Goal: Feedback & Contribution: Contribute content

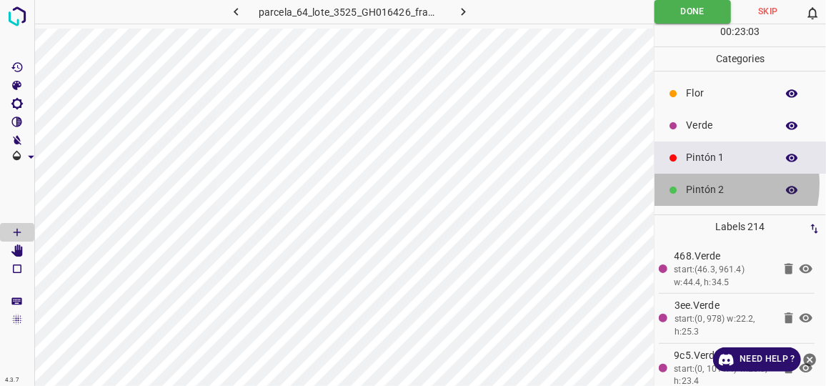
click at [707, 183] on p "Pintón 2" at bounding box center [727, 189] width 83 height 15
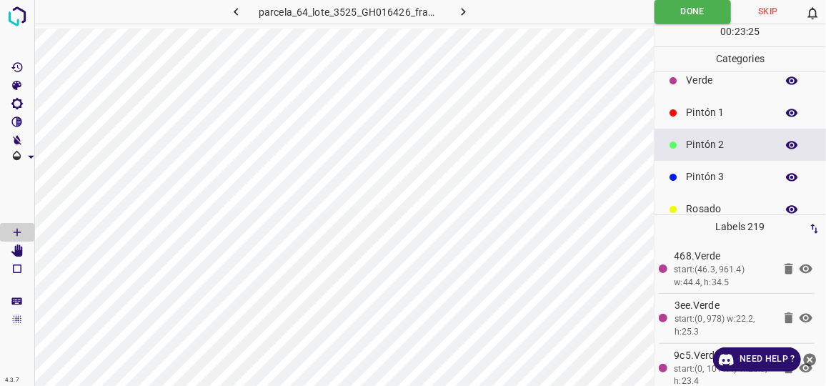
scroll to position [64, 0]
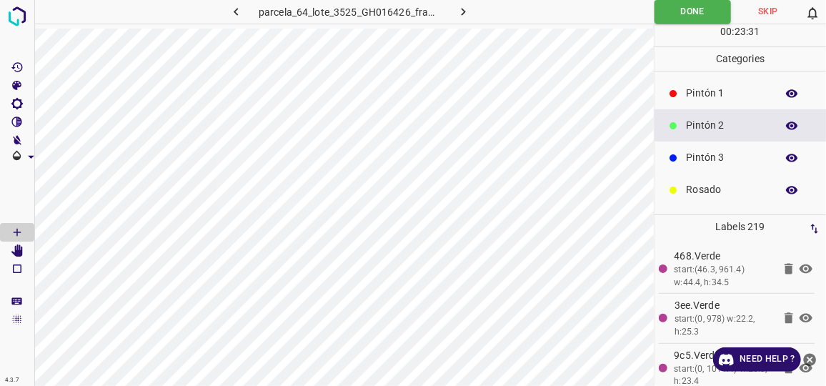
click at [734, 189] on p "Rosado" at bounding box center [727, 189] width 83 height 15
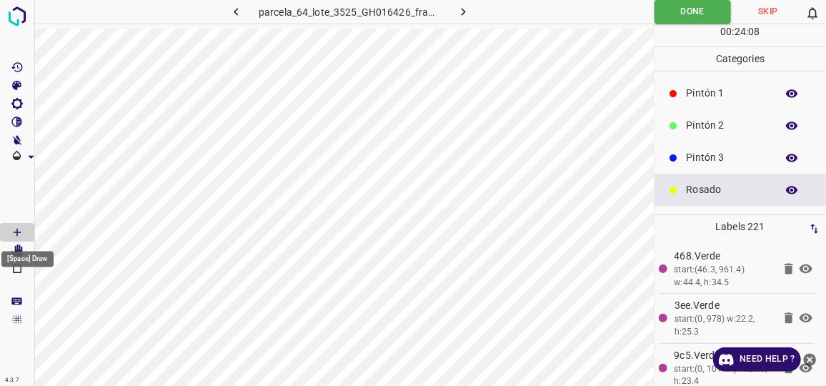
click at [11, 249] on div "[Space] Draw" at bounding box center [27, 255] width 55 height 27
click at [714, 157] on p "Pintón 3" at bounding box center [727, 157] width 83 height 15
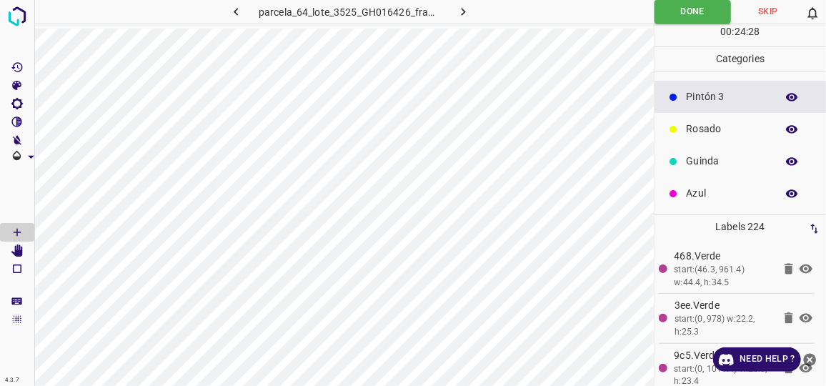
scroll to position [125, 0]
click at [718, 164] on p "Guinda" at bounding box center [727, 161] width 83 height 15
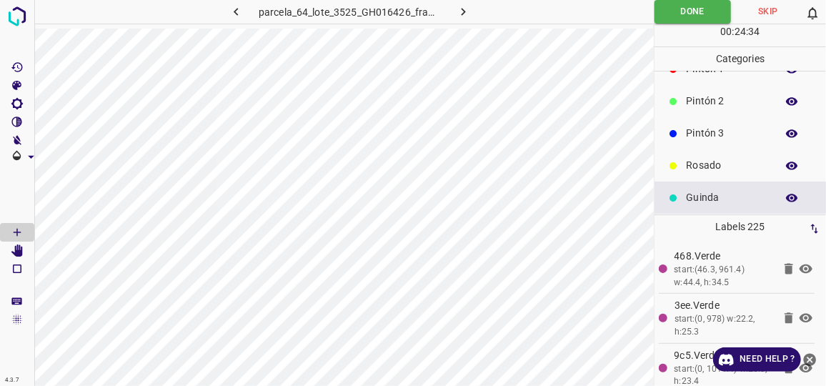
scroll to position [60, 0]
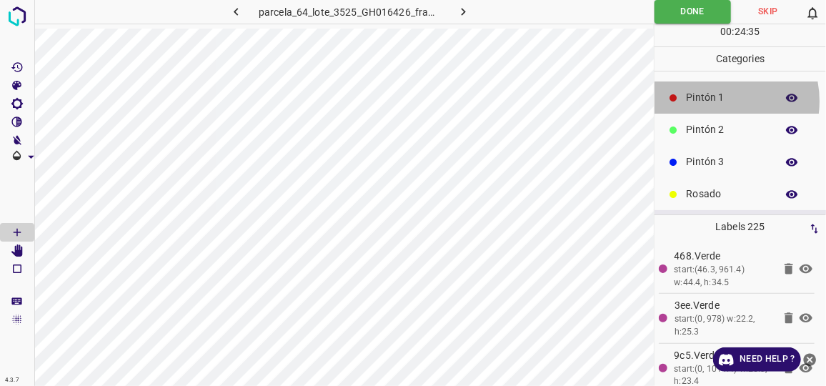
click at [714, 99] on p "Pintón 1" at bounding box center [727, 97] width 83 height 15
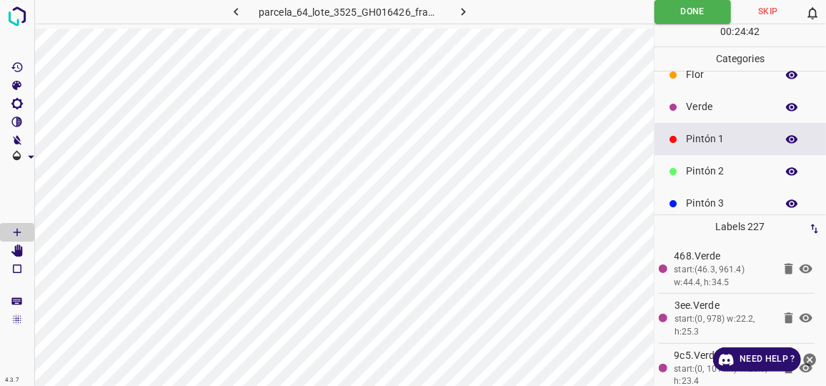
scroll to position [0, 0]
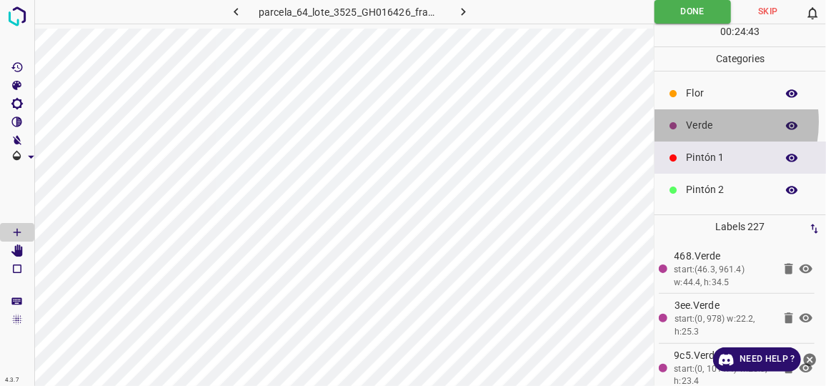
click at [697, 121] on p "Verde" at bounding box center [727, 125] width 83 height 15
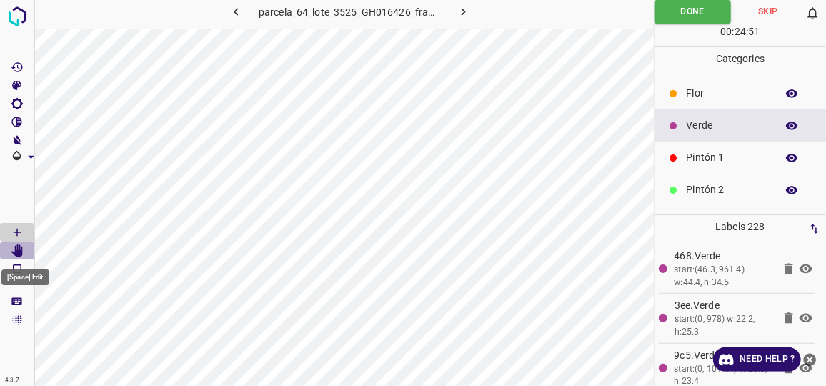
click at [11, 254] on icon "[Space] Edit" at bounding box center [17, 250] width 13 height 13
click at [707, 161] on p "Pintón 1" at bounding box center [727, 157] width 83 height 15
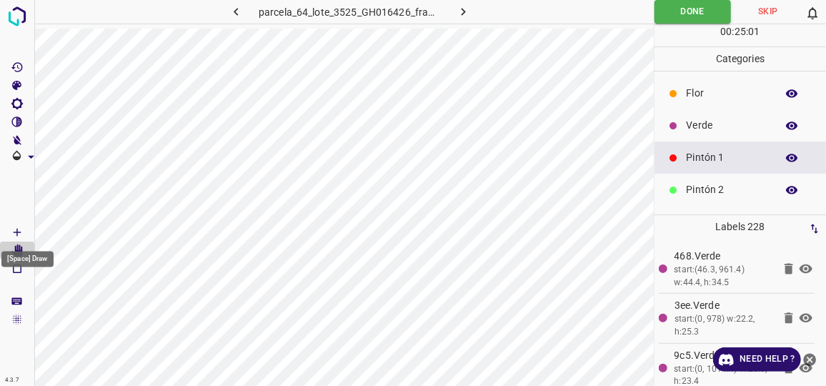
click at [17, 232] on icon "[Space] Draw" at bounding box center [17, 232] width 7 height 7
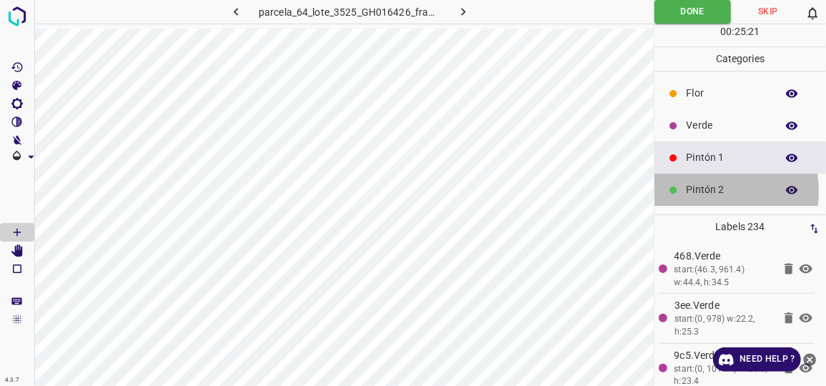
click at [697, 191] on p "Pintón 2" at bounding box center [727, 189] width 83 height 15
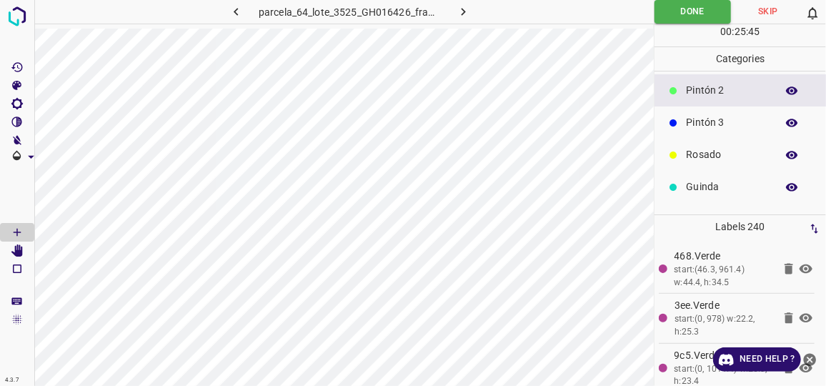
scroll to position [125, 0]
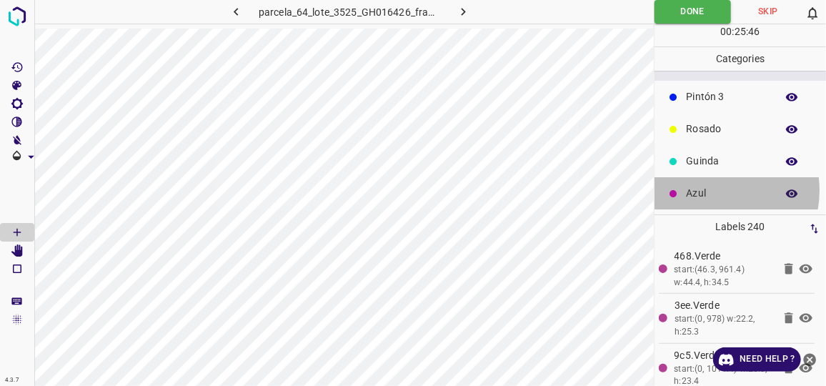
click at [711, 189] on p "Azul" at bounding box center [727, 193] width 83 height 15
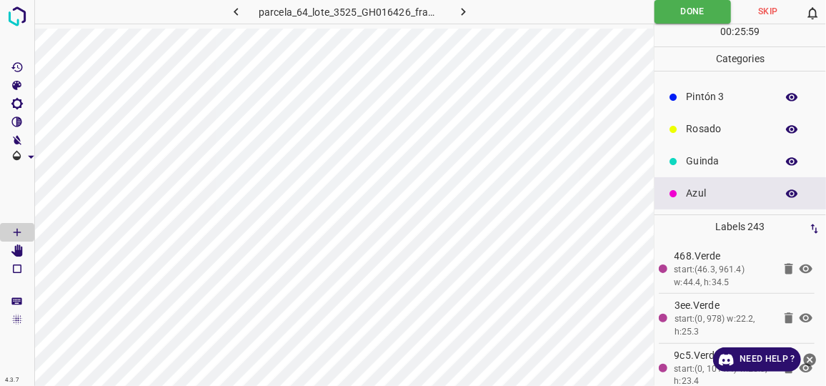
click at [707, 123] on p "Rosado" at bounding box center [727, 128] width 83 height 15
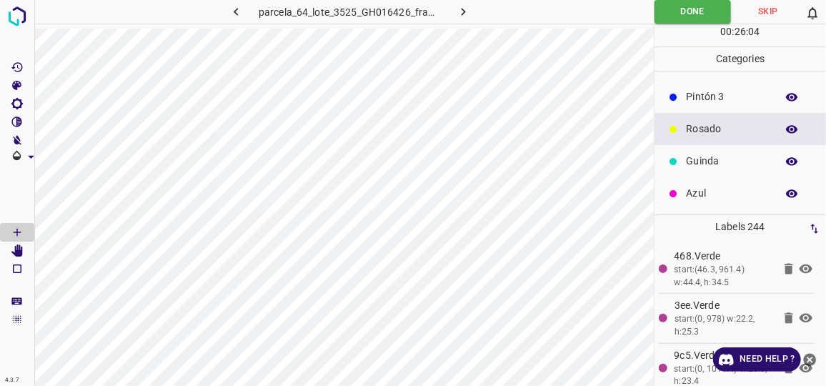
click at [715, 101] on p "Pintón 3" at bounding box center [727, 96] width 83 height 15
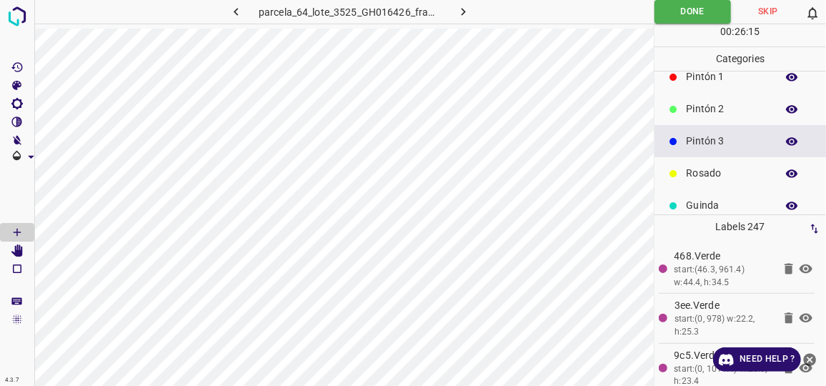
scroll to position [60, 0]
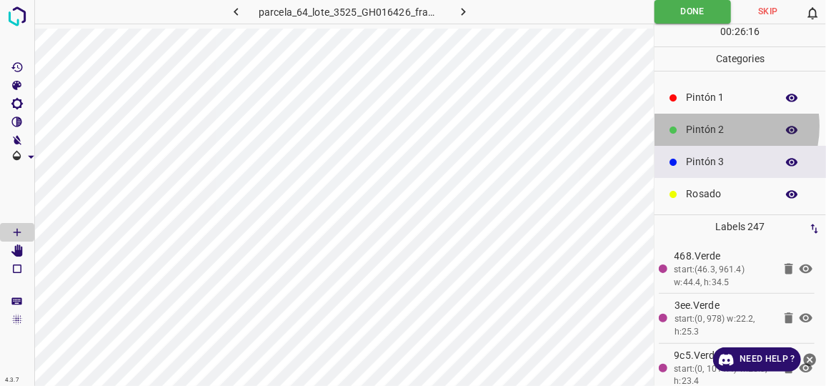
click at [710, 124] on p "Pintón 2" at bounding box center [727, 129] width 83 height 15
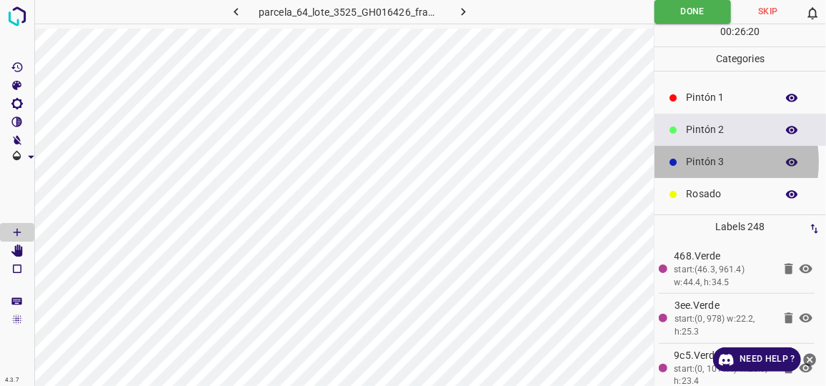
click at [695, 160] on p "Pintón 3" at bounding box center [727, 161] width 83 height 15
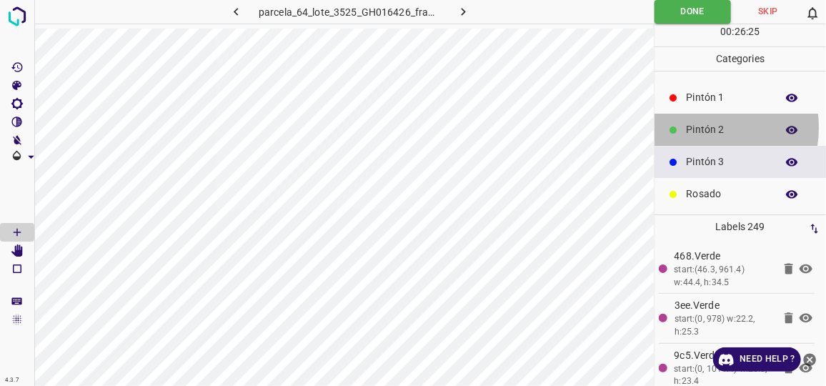
click at [703, 126] on p "Pintón 2" at bounding box center [727, 129] width 83 height 15
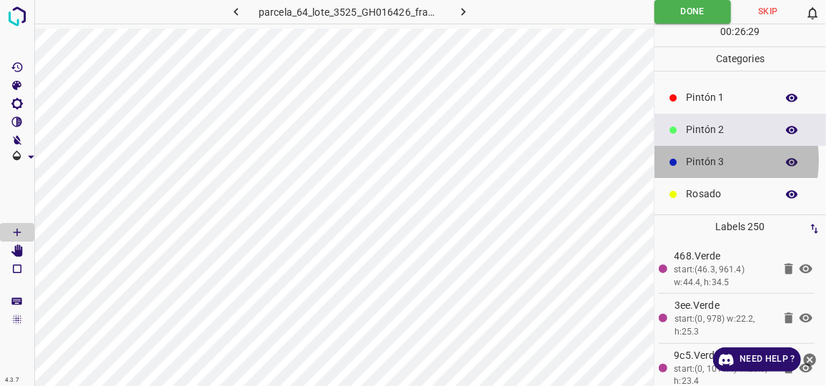
click at [693, 159] on p "Pintón 3" at bounding box center [727, 161] width 83 height 15
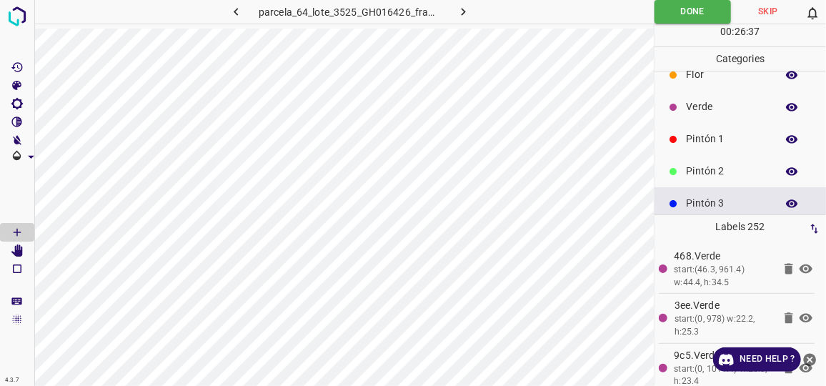
scroll to position [0, 0]
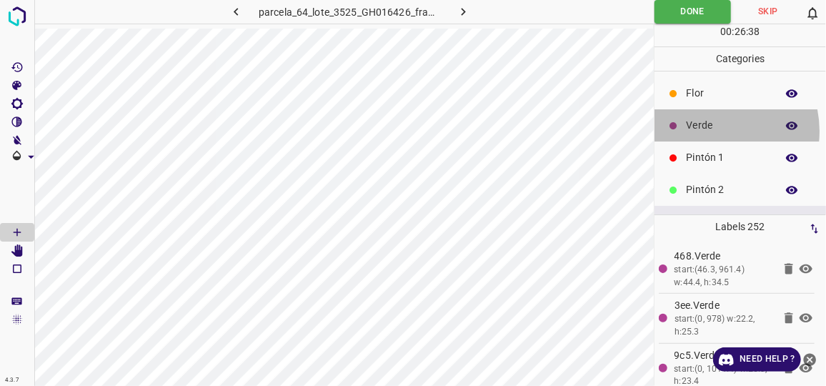
click at [713, 130] on p "Verde" at bounding box center [727, 125] width 83 height 15
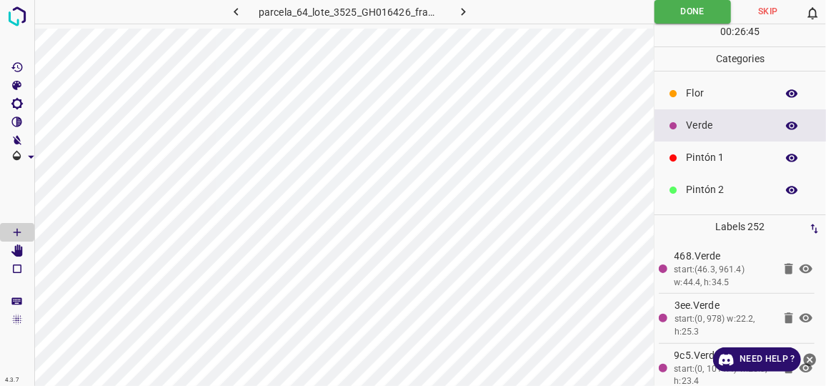
click at [712, 184] on p "Pintón 2" at bounding box center [727, 189] width 83 height 15
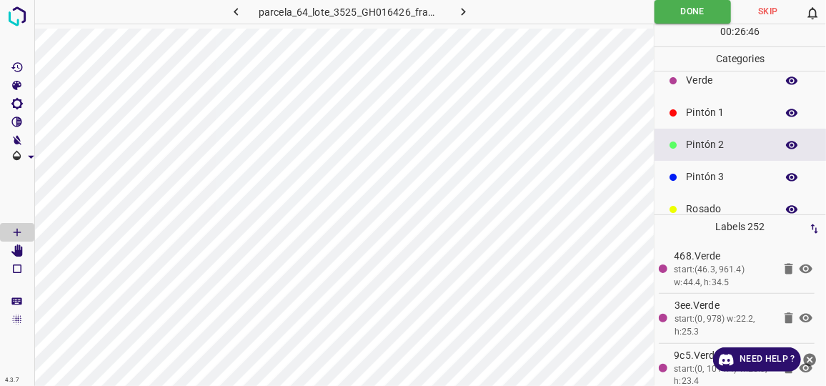
scroll to position [64, 0]
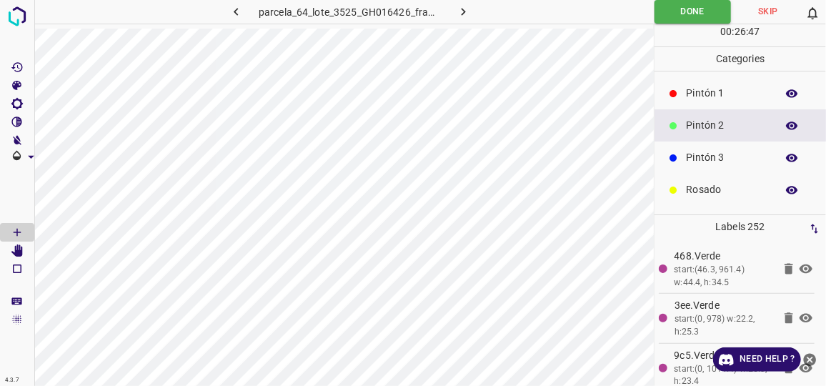
click at [710, 182] on p "Rosado" at bounding box center [727, 189] width 83 height 15
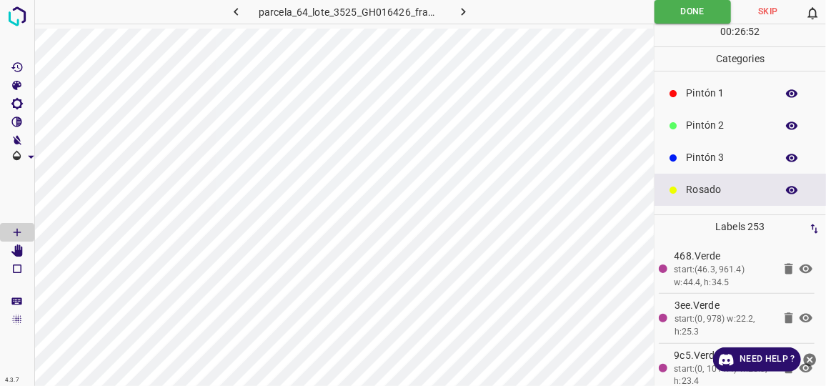
scroll to position [125, 0]
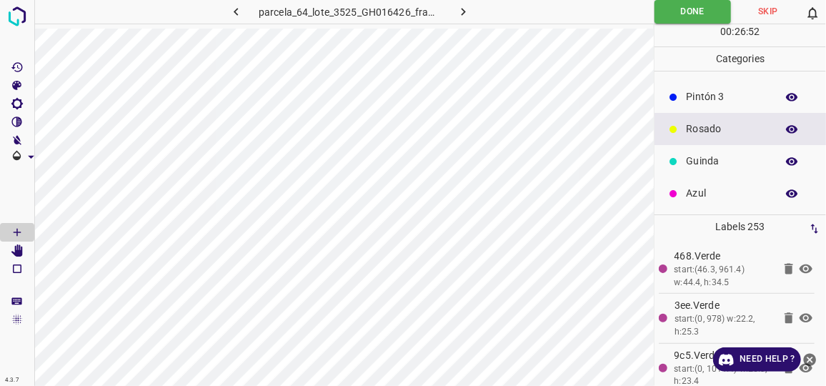
click at [714, 162] on p "Guinda" at bounding box center [727, 161] width 83 height 15
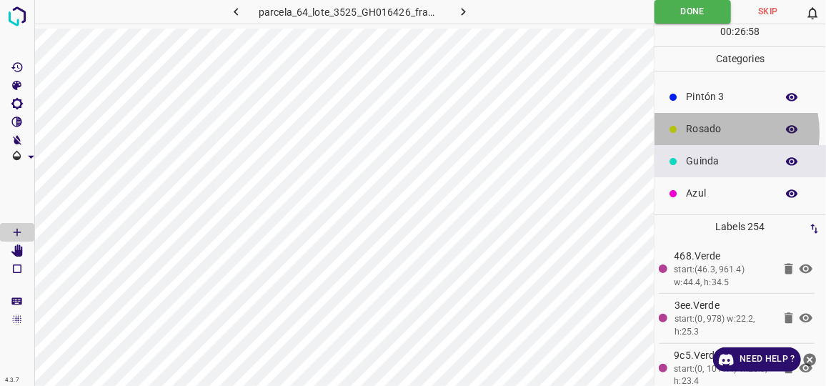
click at [712, 131] on p "Rosado" at bounding box center [727, 128] width 83 height 15
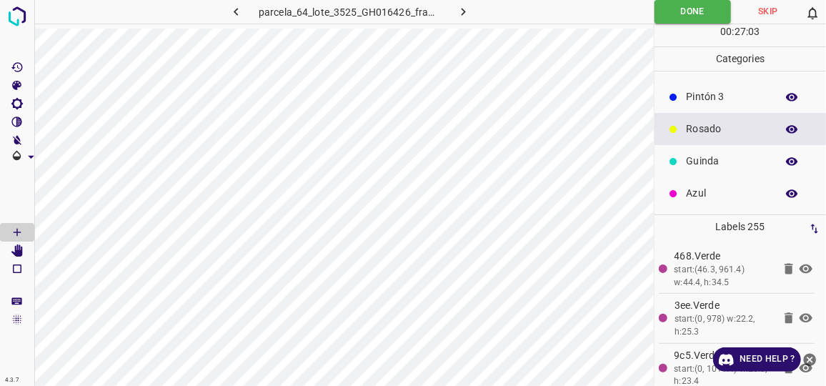
scroll to position [60, 0]
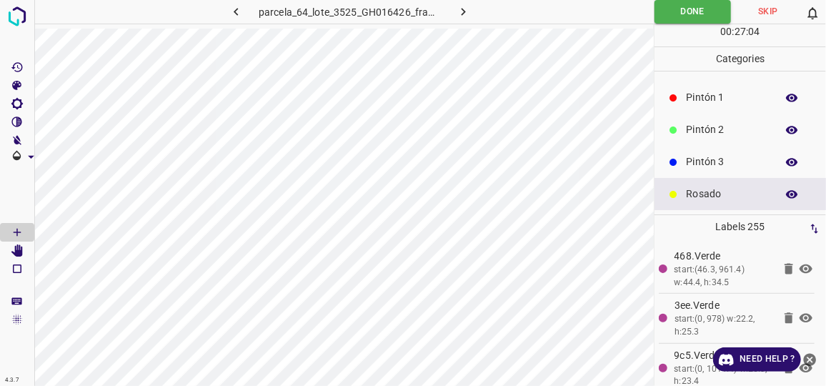
click at [707, 103] on p "Pintón 1" at bounding box center [727, 97] width 83 height 15
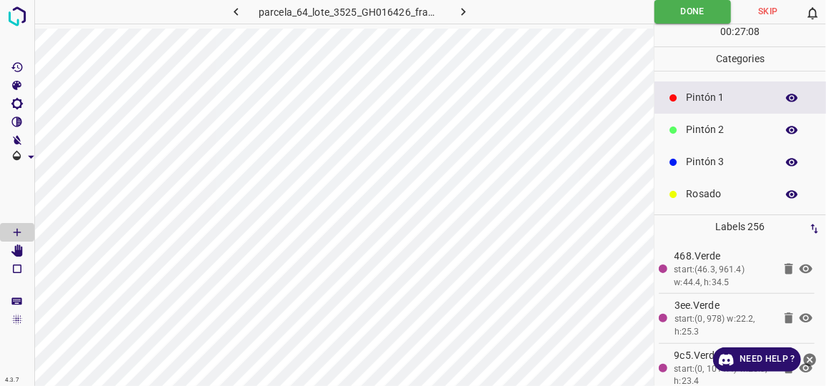
scroll to position [125, 0]
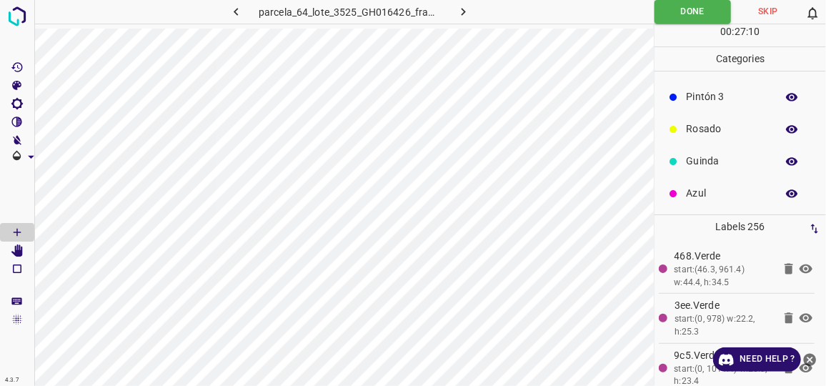
click at [711, 162] on p "Guinda" at bounding box center [727, 161] width 83 height 15
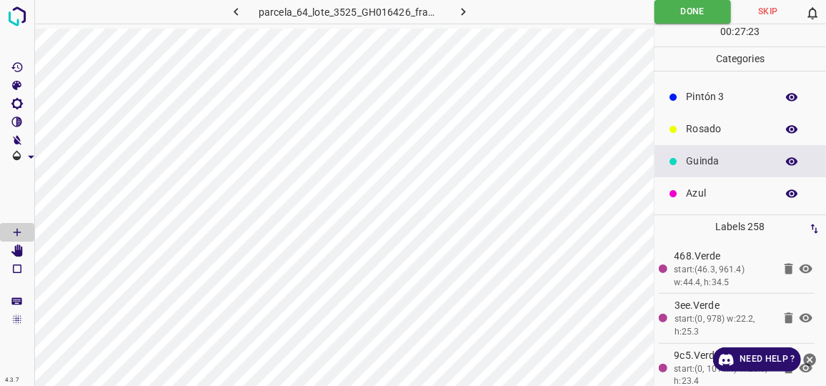
click at [689, 188] on p "Azul" at bounding box center [727, 193] width 83 height 15
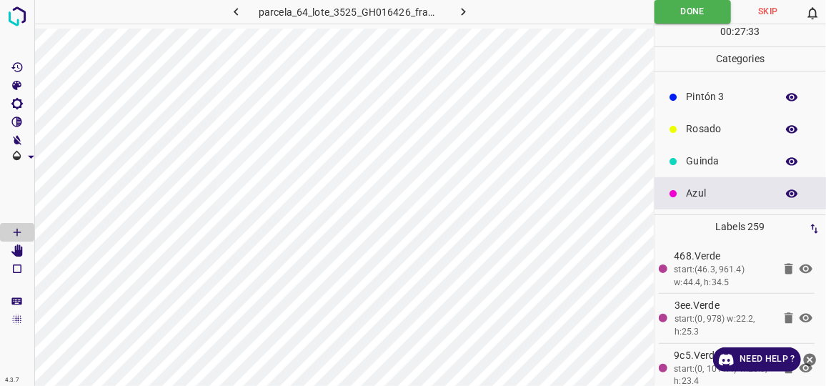
click at [707, 162] on p "Guinda" at bounding box center [727, 161] width 83 height 15
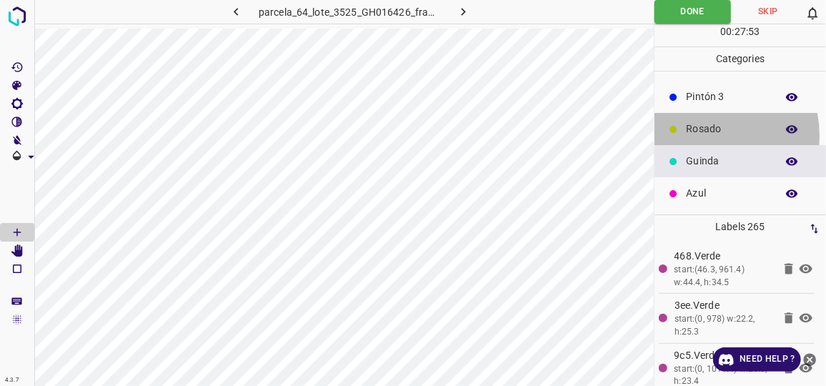
click at [708, 134] on p "Rosado" at bounding box center [727, 128] width 83 height 15
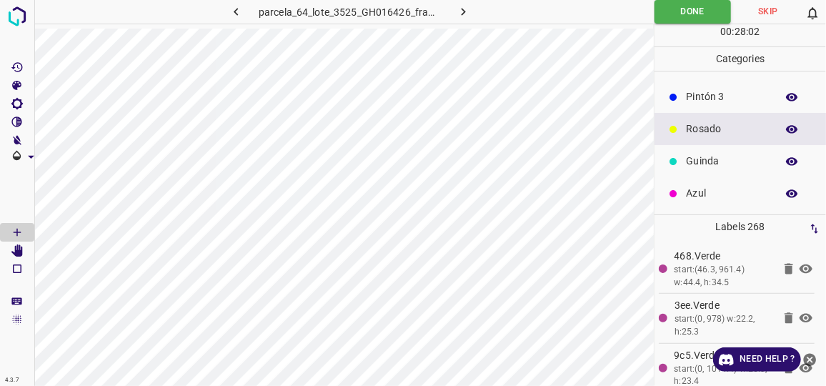
click at [710, 162] on p "Guinda" at bounding box center [727, 161] width 83 height 15
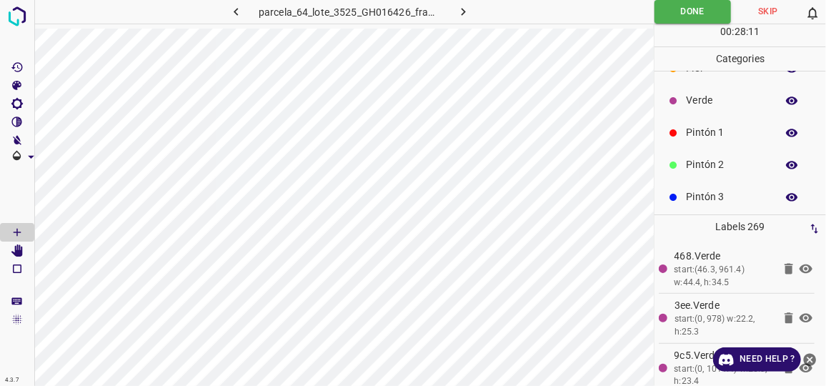
scroll to position [0, 0]
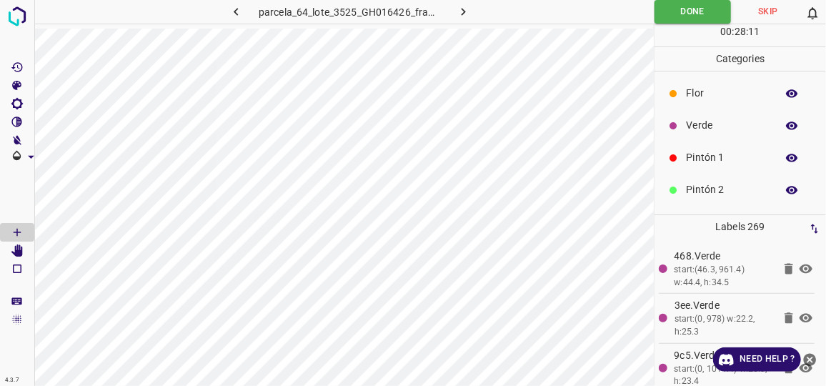
click at [716, 131] on p "Verde" at bounding box center [727, 125] width 83 height 15
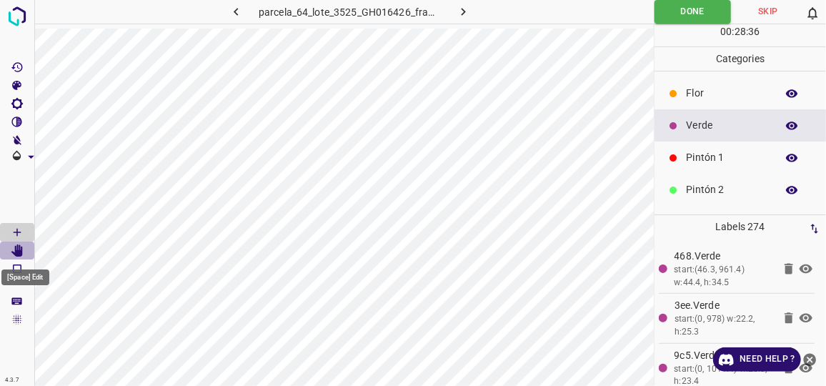
click at [19, 254] on icon "[Space] Edit" at bounding box center [16, 250] width 11 height 13
click at [0, 242] on Edit"] "[Space] Edit" at bounding box center [17, 251] width 34 height 19
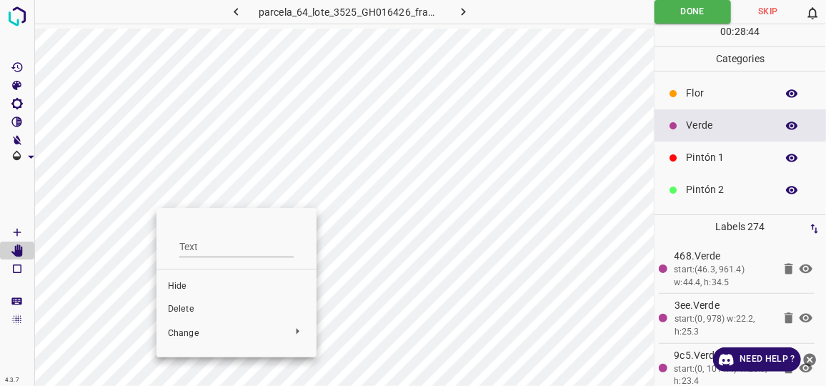
click at [197, 305] on span "Delete" at bounding box center [236, 309] width 137 height 13
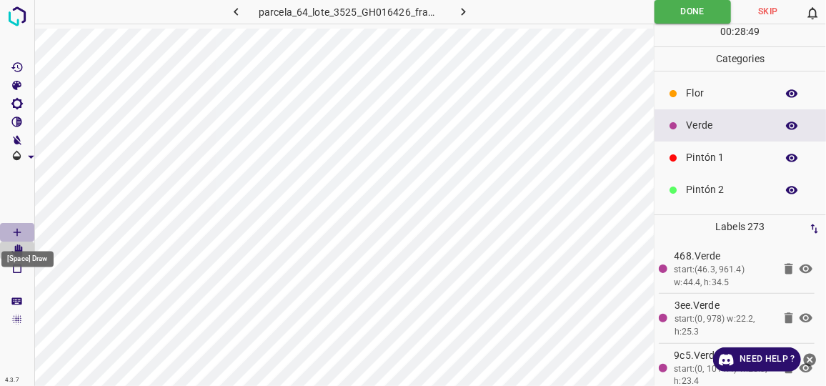
click at [25, 234] on Draw"] "[Space] Draw" at bounding box center [17, 232] width 34 height 19
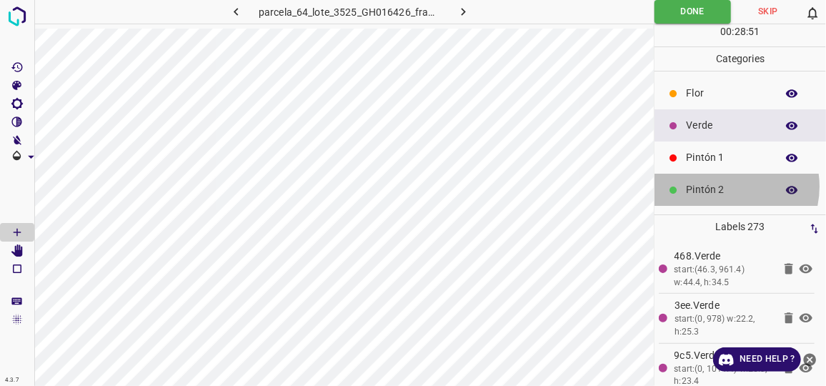
click at [725, 186] on p "Pintón 2" at bounding box center [727, 189] width 83 height 15
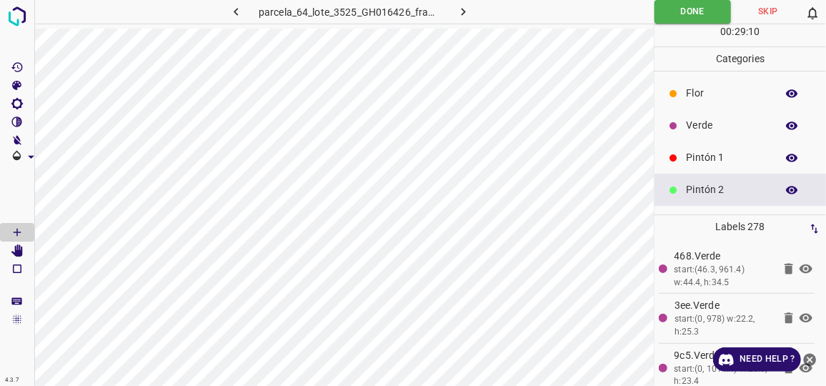
scroll to position [64, 0]
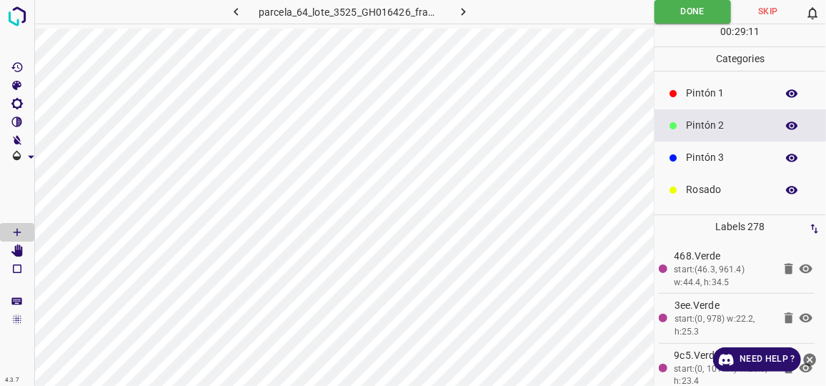
click at [723, 154] on p "Pintón 3" at bounding box center [727, 157] width 83 height 15
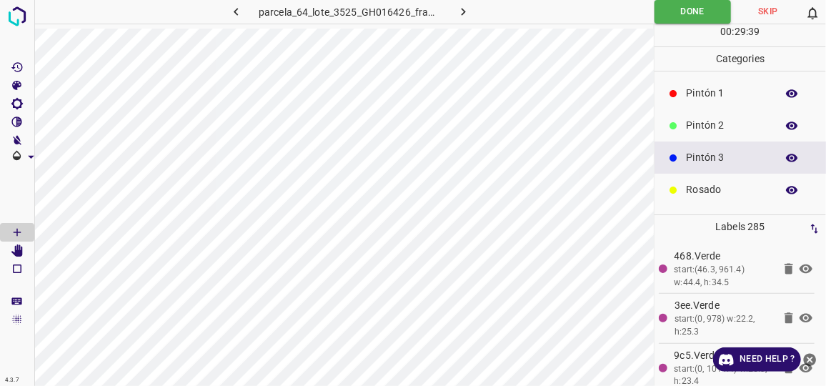
click at [715, 120] on p "Pintón 2" at bounding box center [727, 125] width 83 height 15
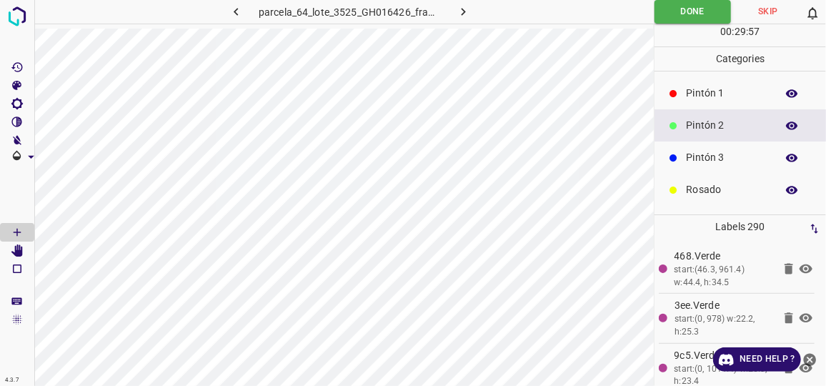
drag, startPoint x: 710, startPoint y: 91, endPoint x: 655, endPoint y: 209, distance: 130.1
click at [710, 91] on p "Pintón 1" at bounding box center [727, 93] width 83 height 15
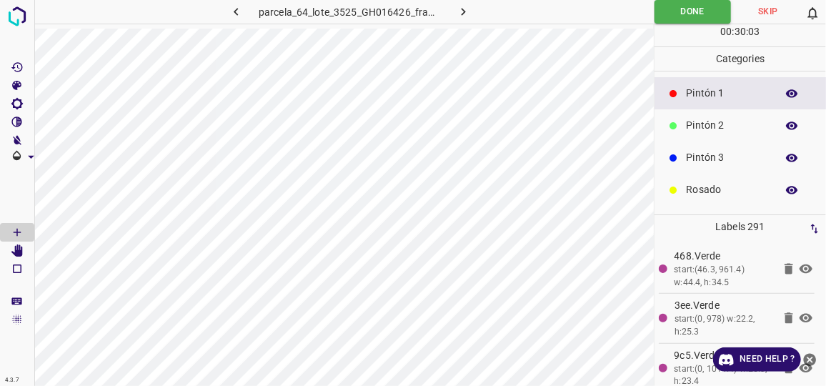
scroll to position [0, 0]
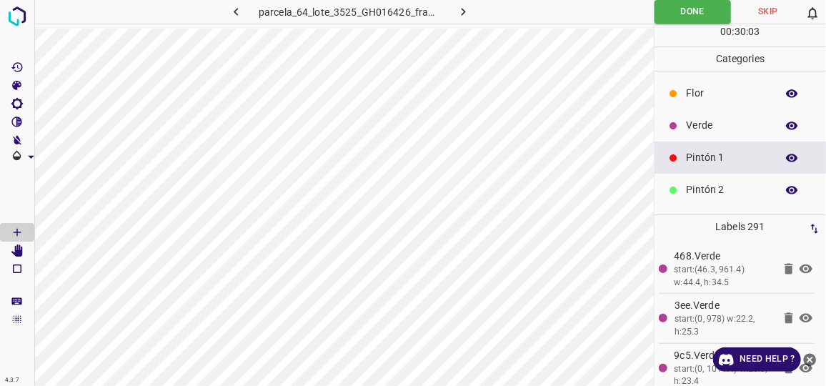
click at [705, 129] on p "Verde" at bounding box center [727, 125] width 83 height 15
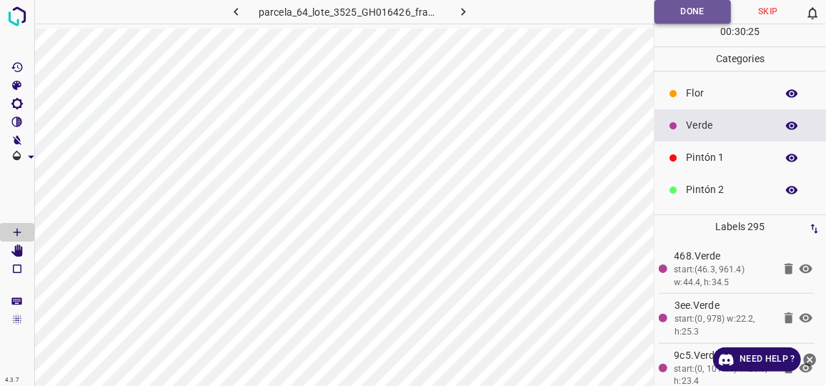
click at [692, 15] on button "Done" at bounding box center [693, 12] width 76 height 24
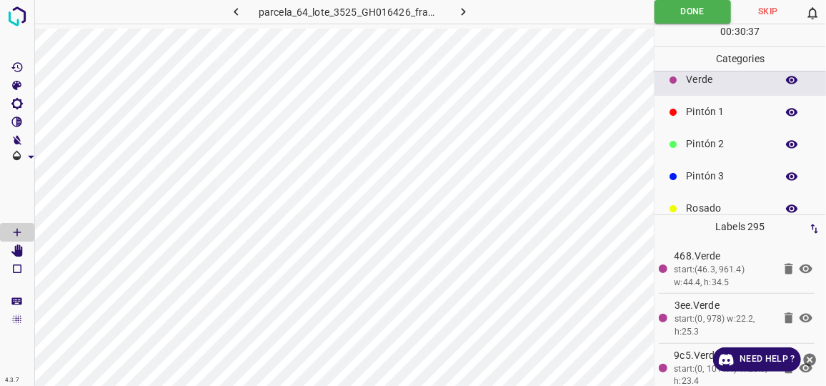
scroll to position [125, 0]
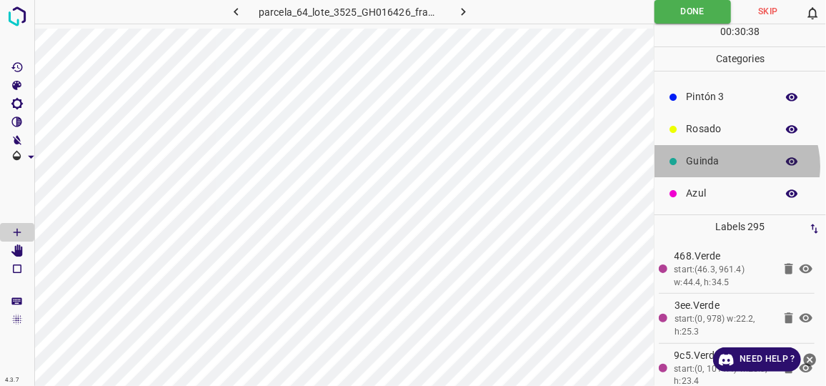
click at [730, 164] on p "Guinda" at bounding box center [727, 161] width 83 height 15
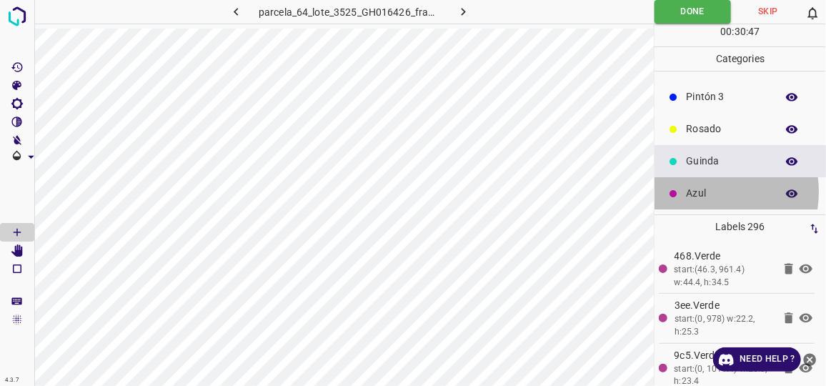
click at [707, 190] on p "Azul" at bounding box center [727, 193] width 83 height 15
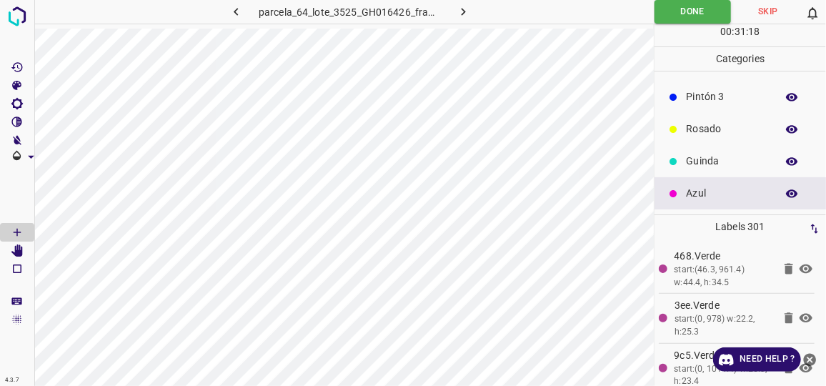
click at [705, 131] on p "Rosado" at bounding box center [727, 128] width 83 height 15
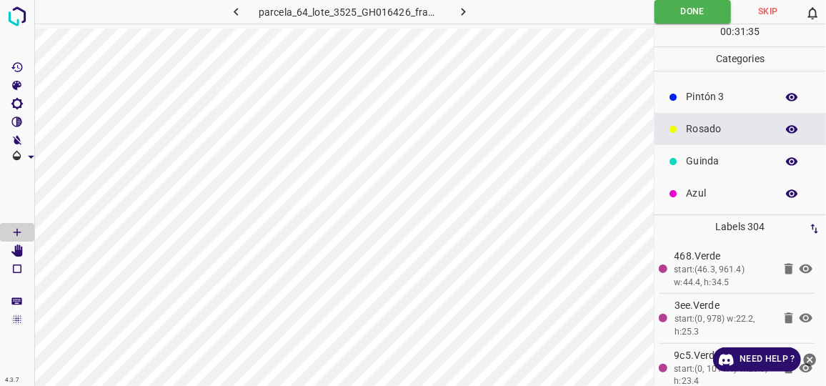
click at [715, 90] on p "Pintón 3" at bounding box center [727, 96] width 83 height 15
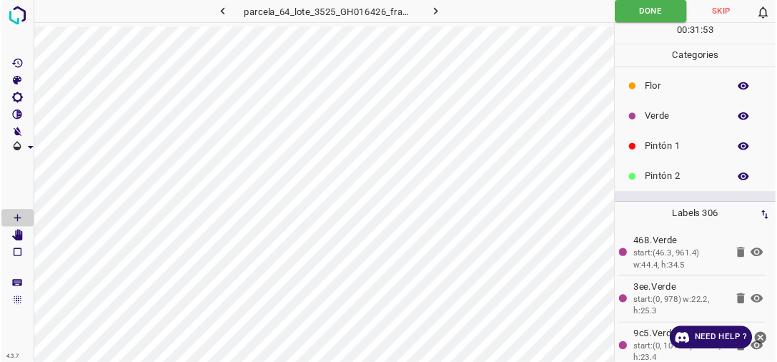
scroll to position [0, 0]
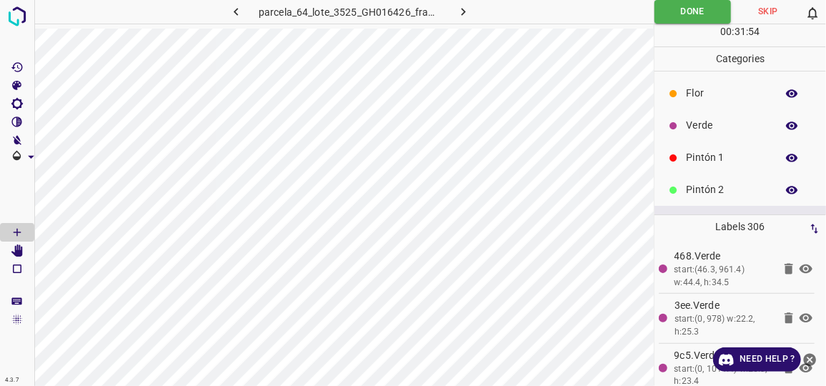
click at [704, 181] on div "Pintón 2" at bounding box center [741, 190] width 172 height 32
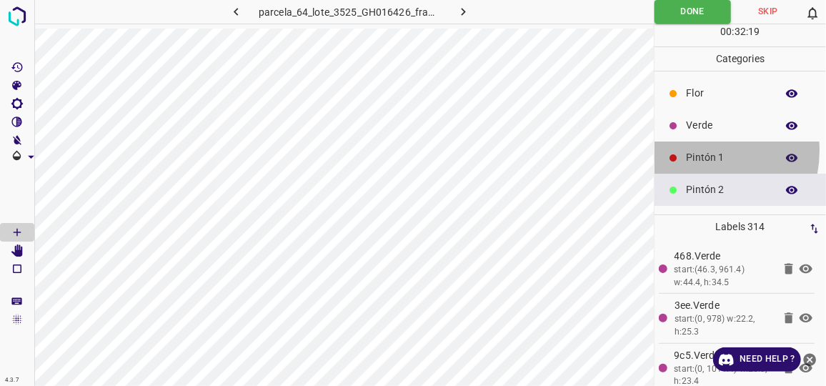
click at [697, 150] on p "Pintón 1" at bounding box center [727, 157] width 83 height 15
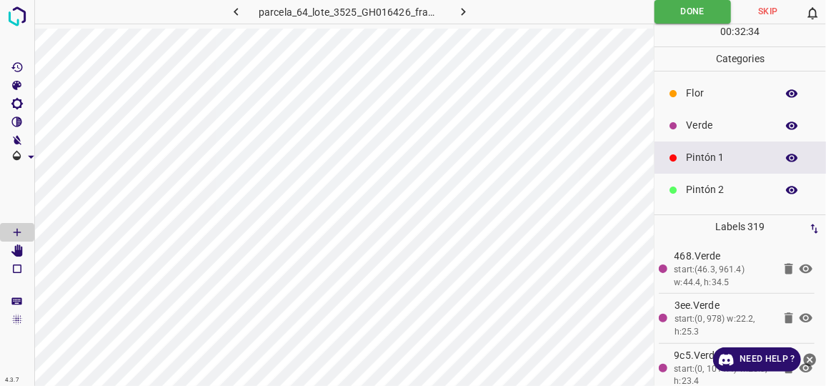
click at [700, 125] on p "Verde" at bounding box center [727, 125] width 83 height 15
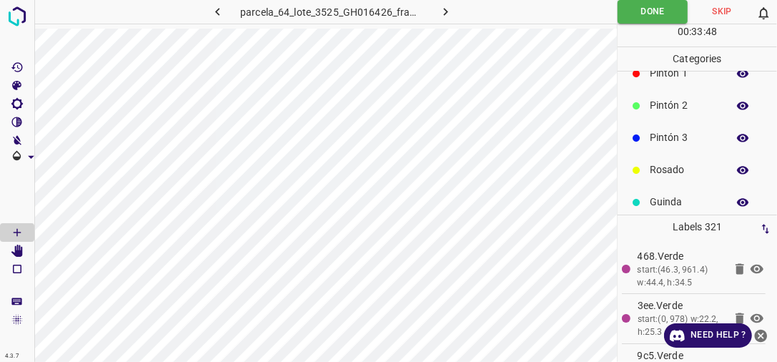
scroll to position [125, 0]
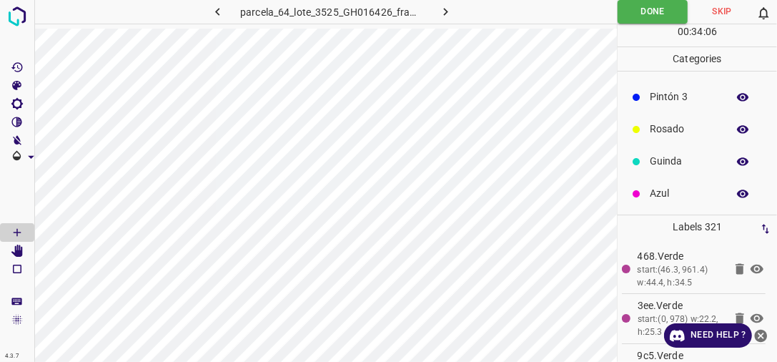
click at [662, 192] on p "Azul" at bounding box center [685, 193] width 70 height 15
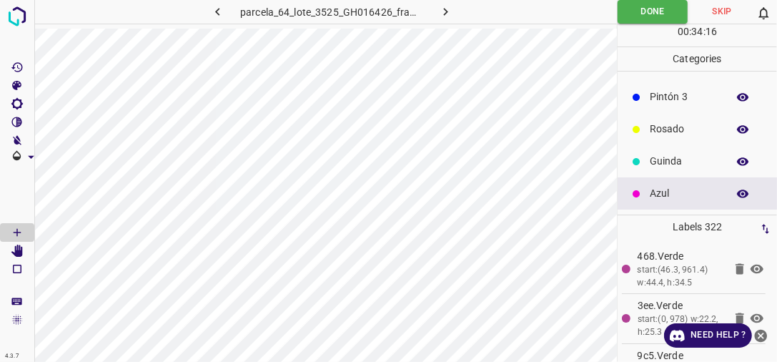
click at [662, 154] on p "Guinda" at bounding box center [685, 161] width 70 height 15
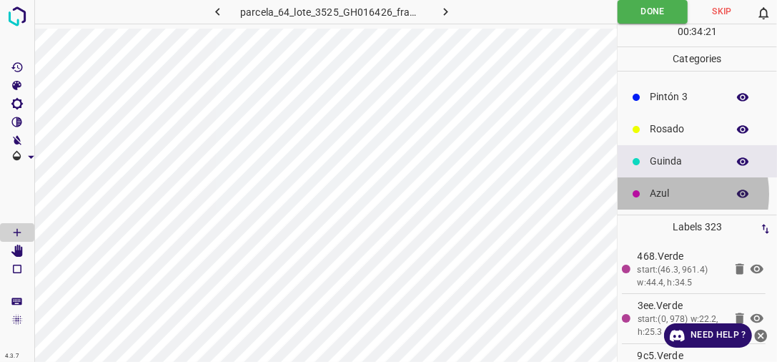
click at [662, 192] on p "Azul" at bounding box center [685, 193] width 70 height 15
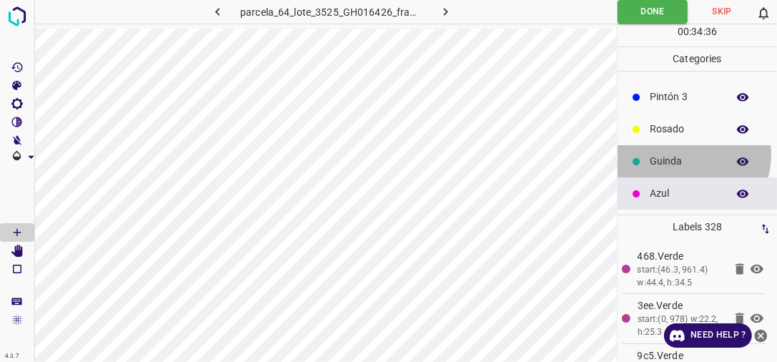
click at [685, 154] on p "Guinda" at bounding box center [685, 161] width 70 height 15
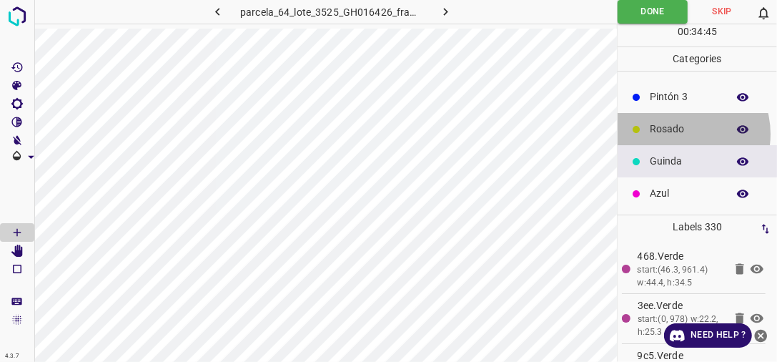
click at [677, 132] on p "Rosado" at bounding box center [685, 128] width 70 height 15
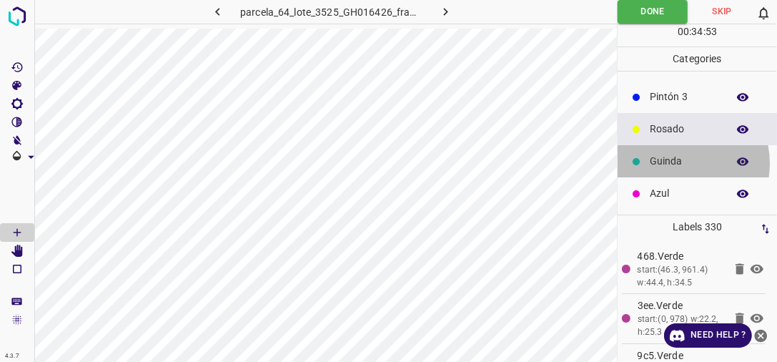
click at [675, 162] on p "Guinda" at bounding box center [685, 161] width 70 height 15
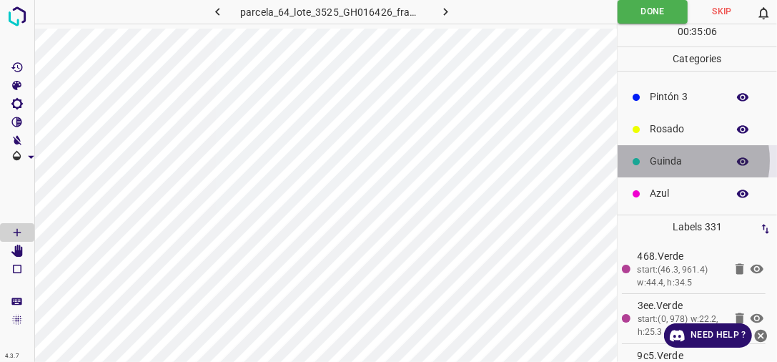
click at [674, 159] on p "Guinda" at bounding box center [685, 161] width 70 height 15
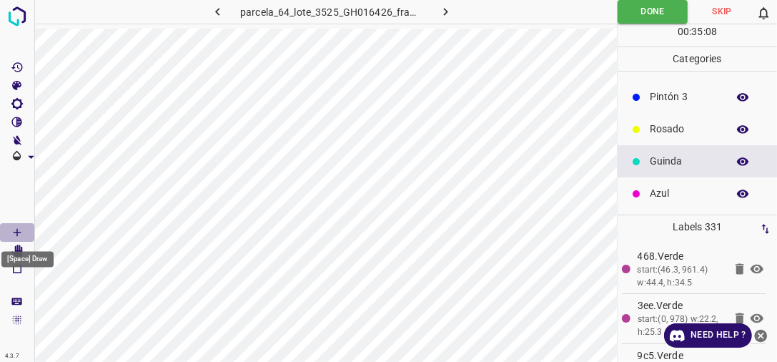
click at [21, 230] on icon "[Space] Draw" at bounding box center [17, 232] width 13 height 13
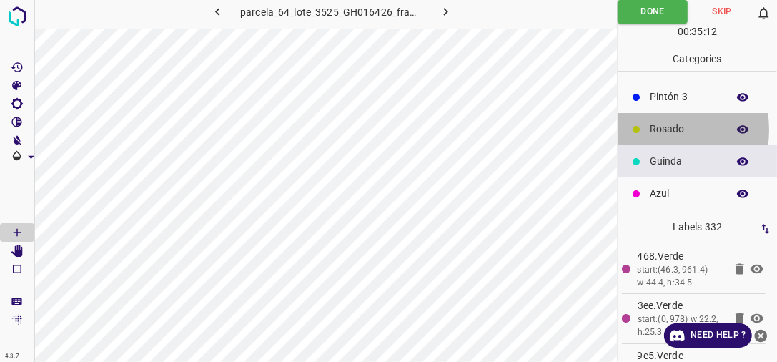
click at [668, 128] on p "Rosado" at bounding box center [685, 128] width 70 height 15
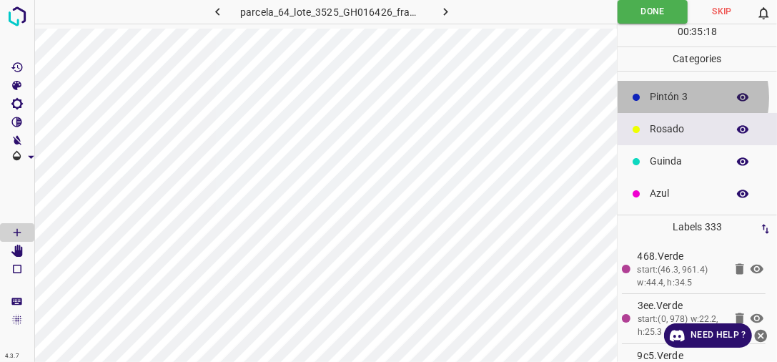
click at [676, 96] on p "Pintón 3" at bounding box center [685, 96] width 70 height 15
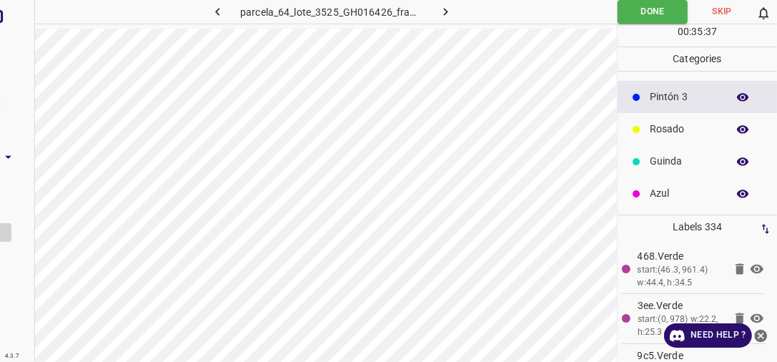
scroll to position [60, 0]
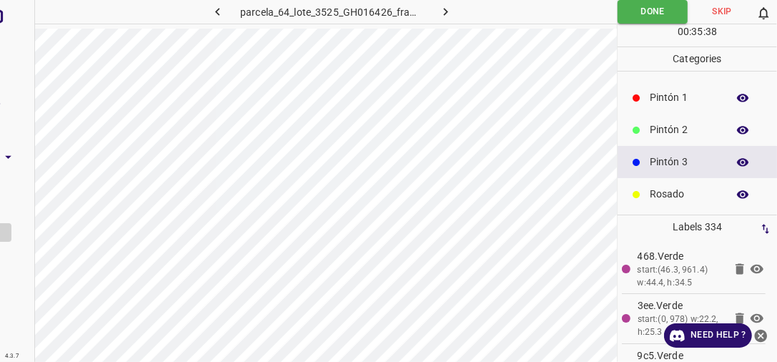
click at [681, 129] on p "Pintón 2" at bounding box center [685, 129] width 70 height 15
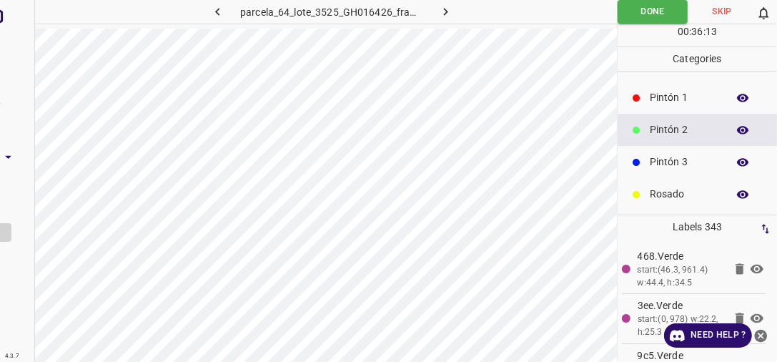
click at [674, 196] on p "Rosado" at bounding box center [685, 194] width 70 height 15
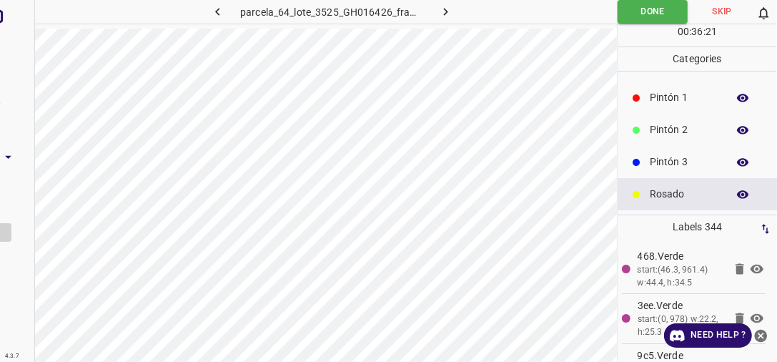
click at [688, 130] on p "Pintón 2" at bounding box center [685, 129] width 70 height 15
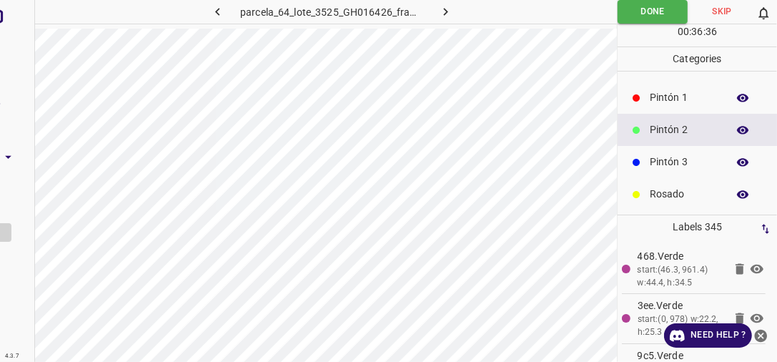
click at [663, 126] on p "Pintón 2" at bounding box center [685, 129] width 70 height 15
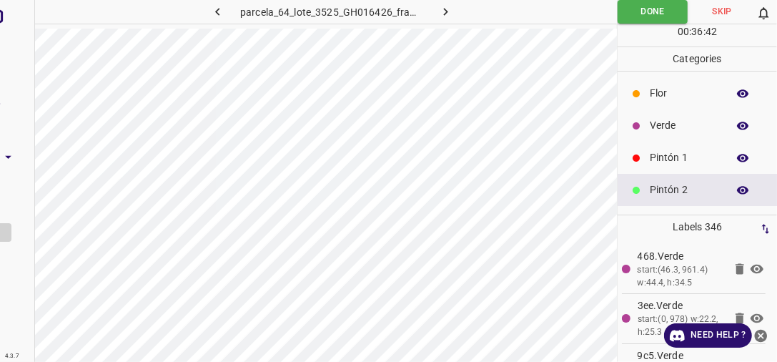
click at [672, 129] on p "Verde" at bounding box center [685, 125] width 70 height 15
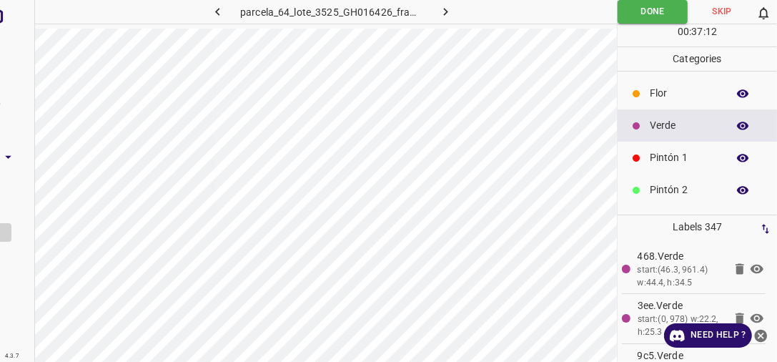
scroll to position [64, 0]
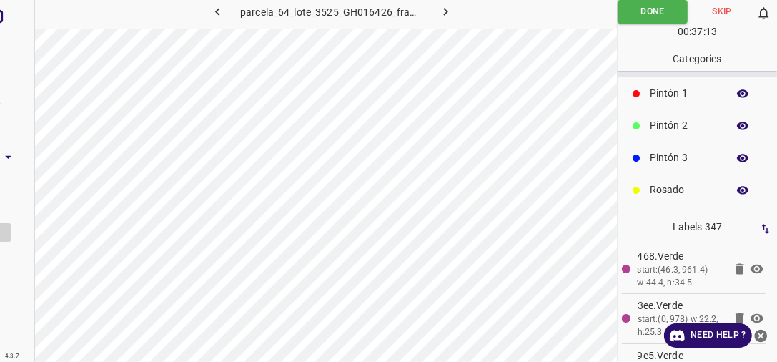
click at [662, 193] on p "Rosado" at bounding box center [685, 189] width 70 height 15
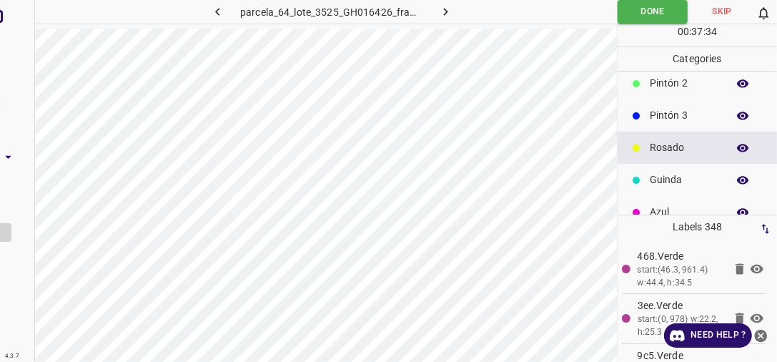
scroll to position [125, 0]
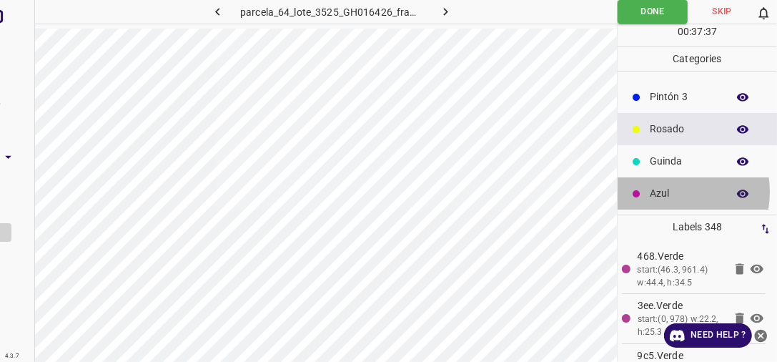
click at [667, 190] on p "Azul" at bounding box center [685, 193] width 70 height 15
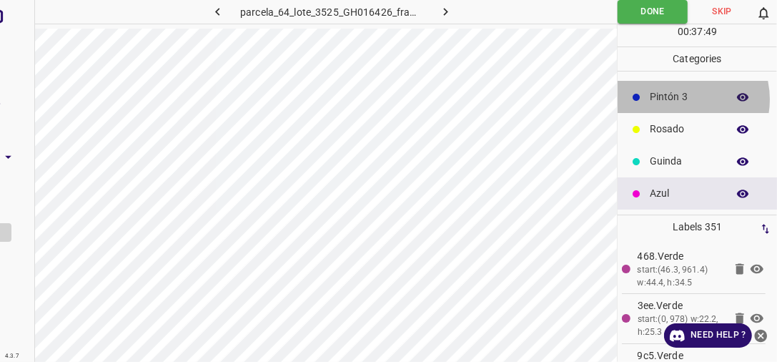
click at [681, 98] on p "Pintón 3" at bounding box center [685, 96] width 70 height 15
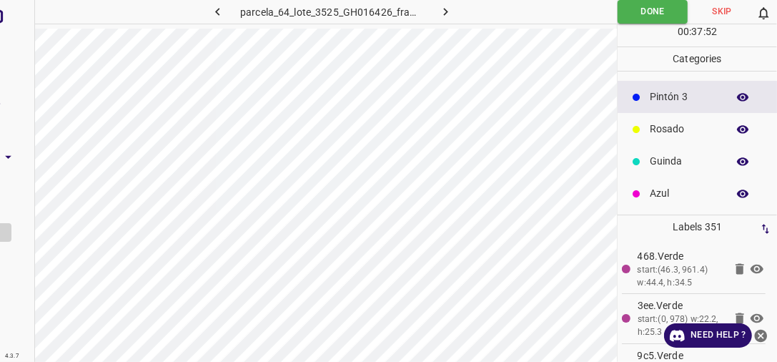
scroll to position [60, 0]
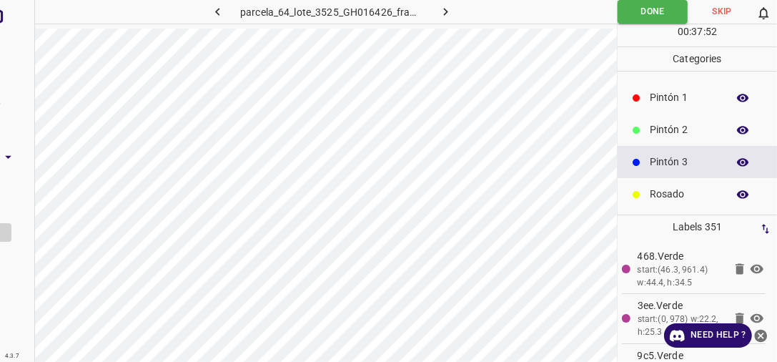
click at [665, 126] on p "Pintón 2" at bounding box center [685, 129] width 70 height 15
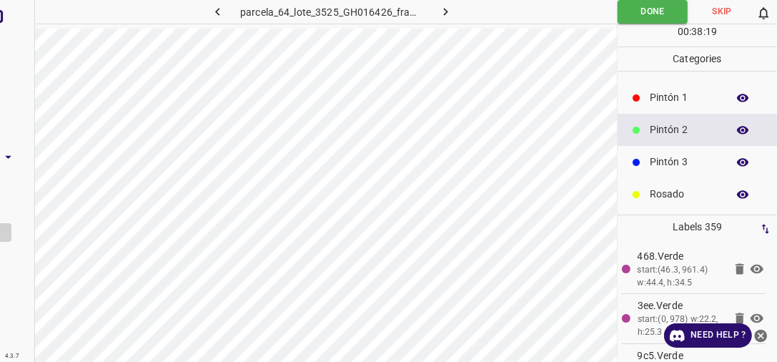
scroll to position [125, 0]
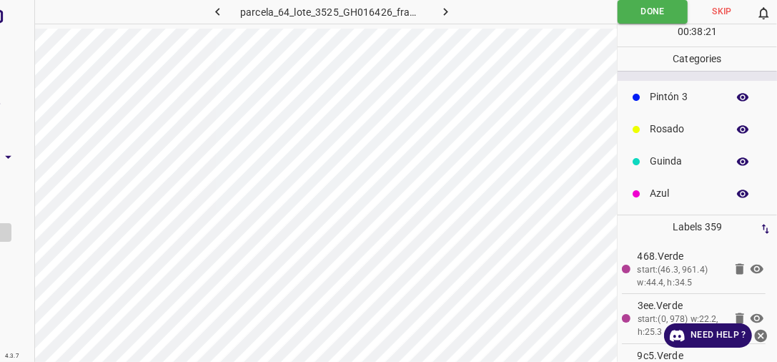
click at [660, 193] on p "Azul" at bounding box center [685, 193] width 70 height 15
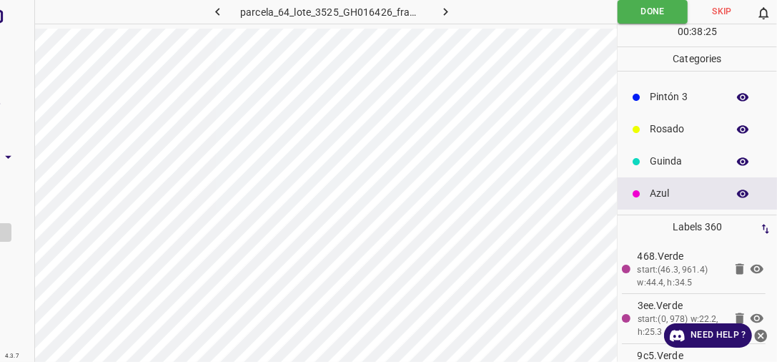
scroll to position [60, 0]
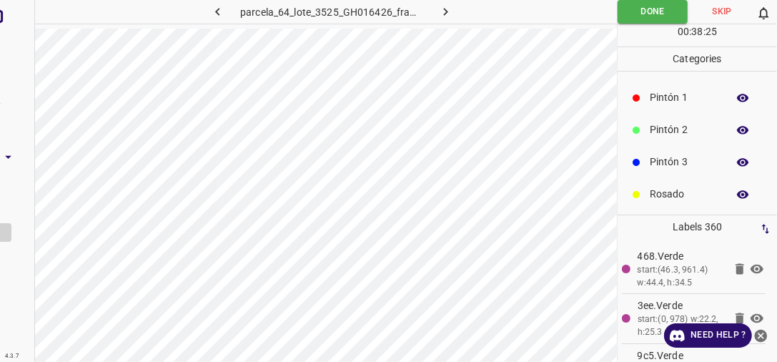
click at [676, 129] on p "Pintón 2" at bounding box center [685, 129] width 70 height 15
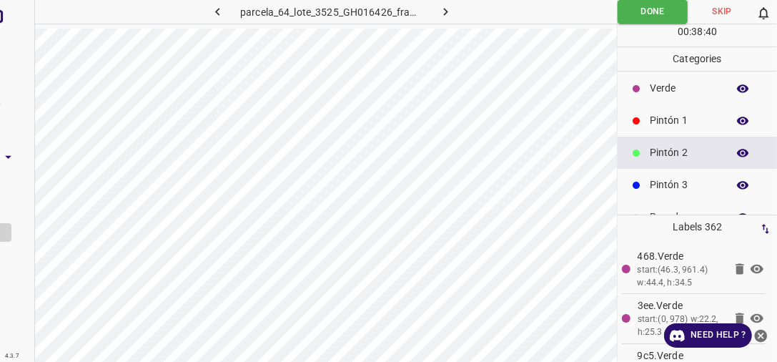
scroll to position [0, 0]
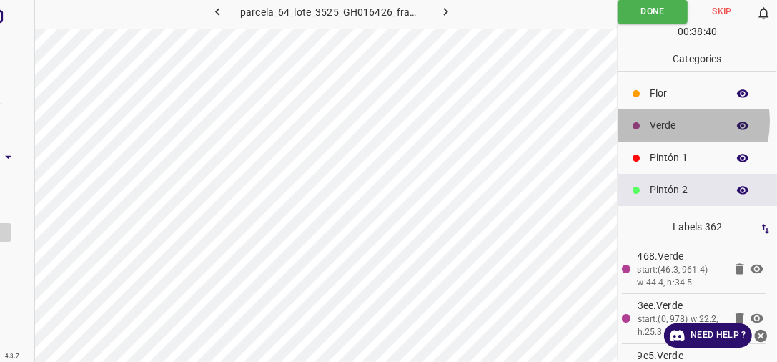
click at [668, 121] on p "Verde" at bounding box center [685, 125] width 70 height 15
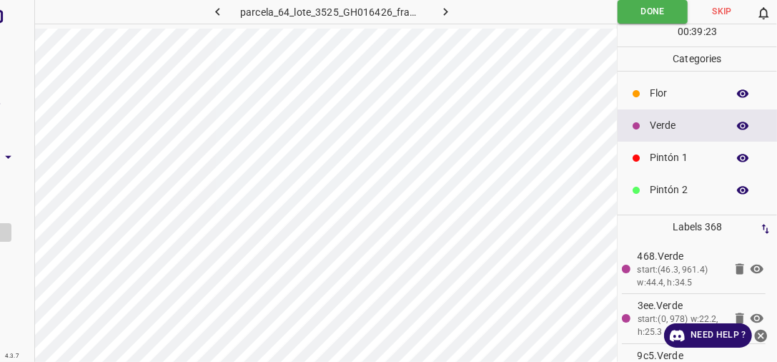
click at [677, 159] on p "Pintón 1" at bounding box center [685, 157] width 70 height 15
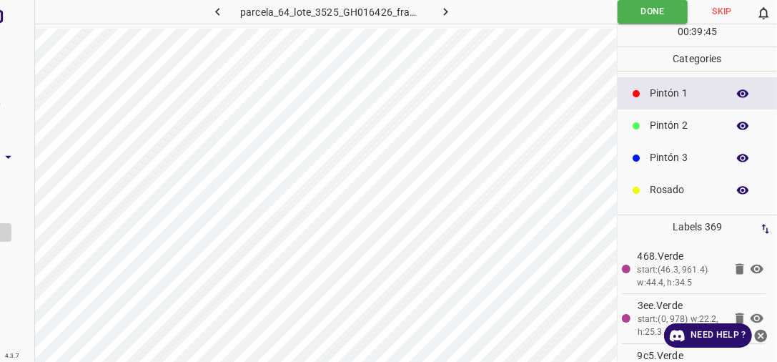
scroll to position [125, 0]
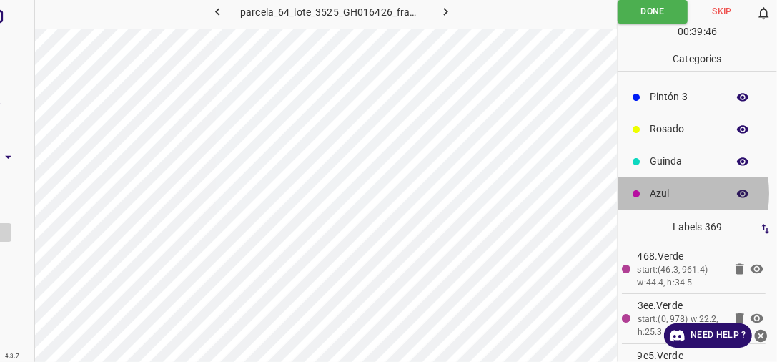
click at [658, 192] on p "Azul" at bounding box center [685, 193] width 70 height 15
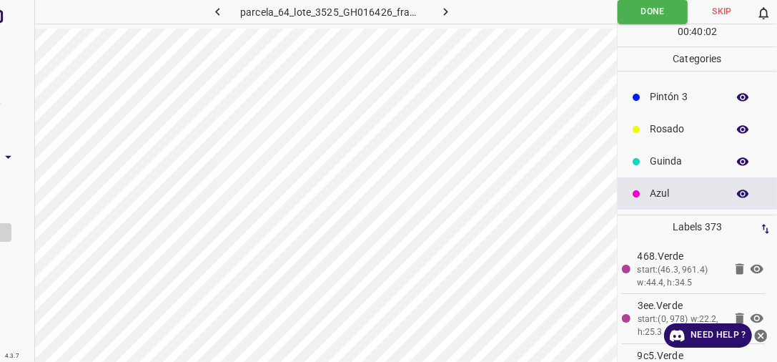
click at [680, 96] on p "Pintón 3" at bounding box center [685, 96] width 70 height 15
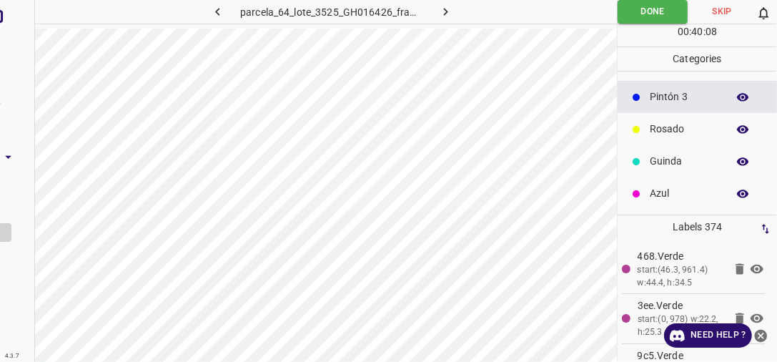
scroll to position [60, 0]
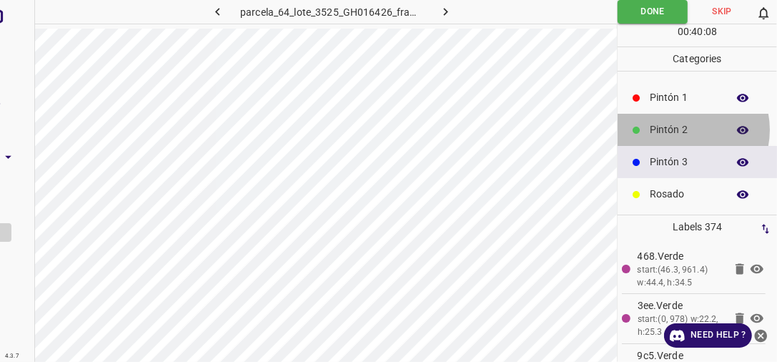
click at [683, 128] on p "Pintón 2" at bounding box center [685, 129] width 70 height 15
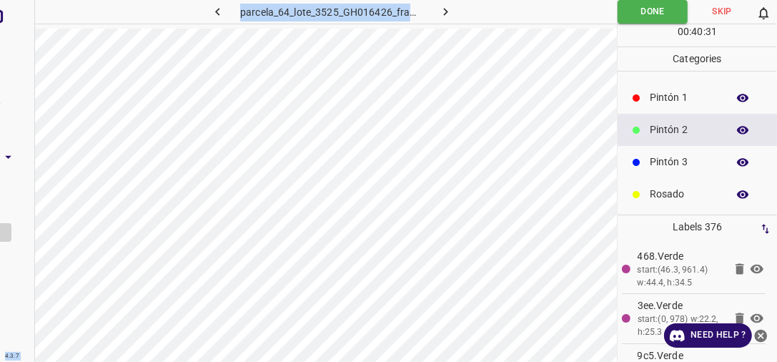
click at [43, 263] on div "4.3.7 parcela_64_lote_3525_GH016426_frame_00227_219619.jpg Done Skip 0 00 : 40 …" at bounding box center [388, 181] width 777 height 362
drag, startPoint x: 33, startPoint y: 261, endPoint x: 6, endPoint y: 158, distance: 106.3
click at [6, 158] on icon "Add/Remove Transparency" at bounding box center [8, 156] width 15 height 15
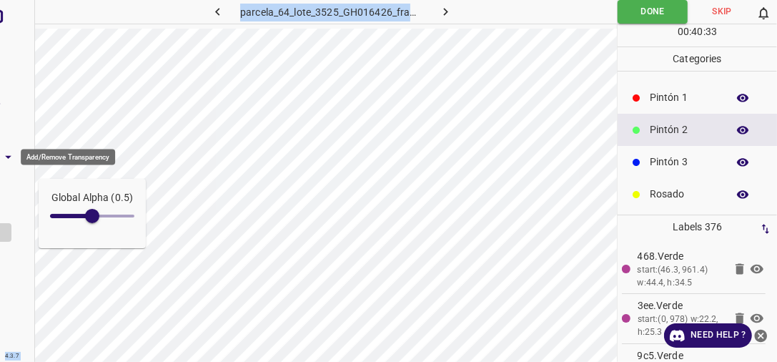
click at [6, 157] on icon "Add/Remove Transparency" at bounding box center [8, 156] width 15 height 15
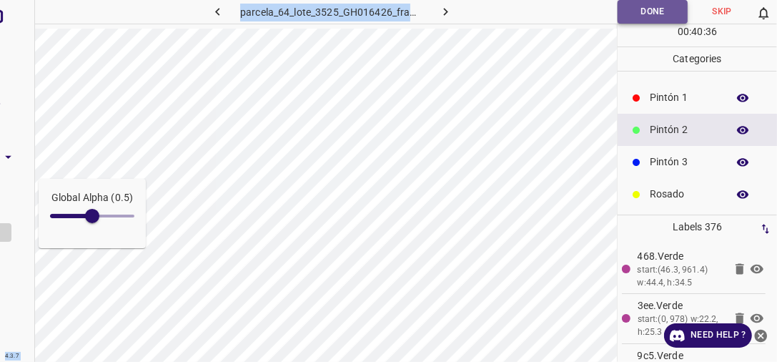
click at [662, 8] on button "Done" at bounding box center [652, 12] width 70 height 24
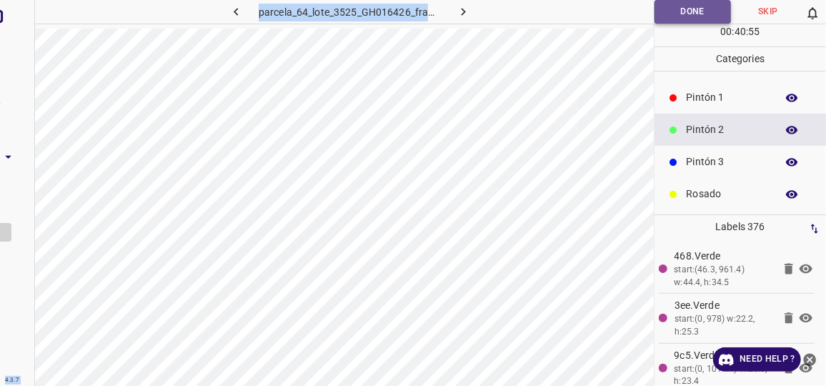
click at [694, 14] on button "Done" at bounding box center [693, 12] width 76 height 24
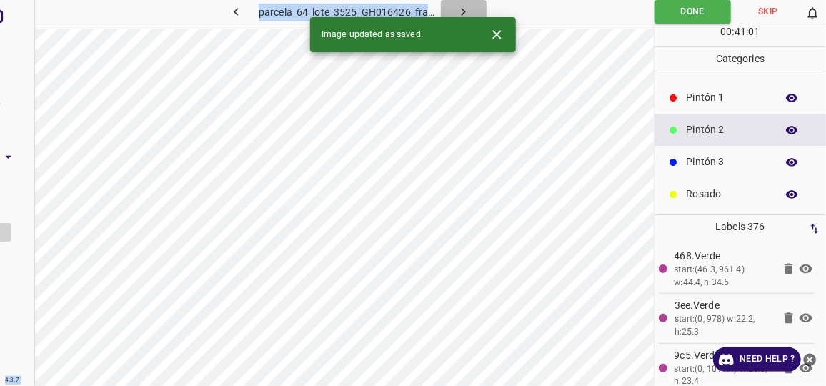
click at [465, 9] on icon "button" at bounding box center [463, 11] width 15 height 15
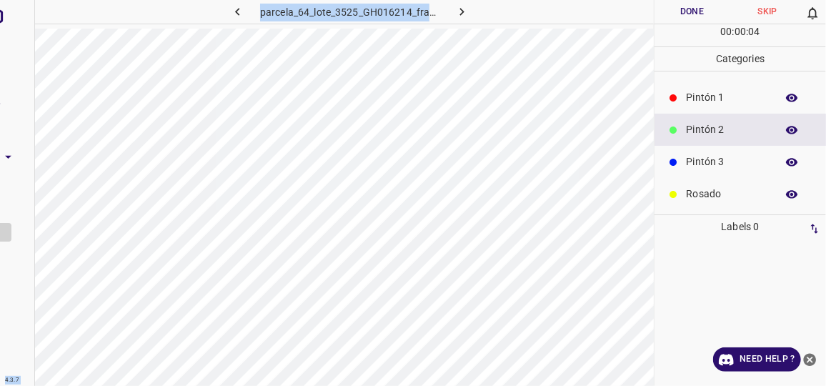
click at [813, 361] on icon "close-help" at bounding box center [810, 359] width 13 height 13
click at [21, 382] on div "4.3.7" at bounding box center [11, 379] width 21 height 11
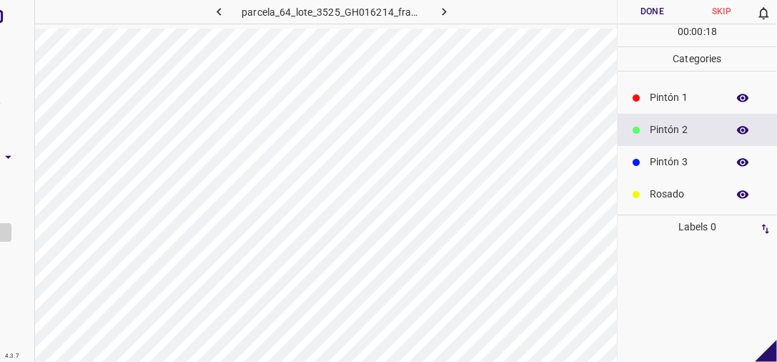
drag, startPoint x: 16, startPoint y: 259, endPoint x: 24, endPoint y: 257, distance: 8.0
click at [24, 257] on div at bounding box center [17, 181] width 35 height 362
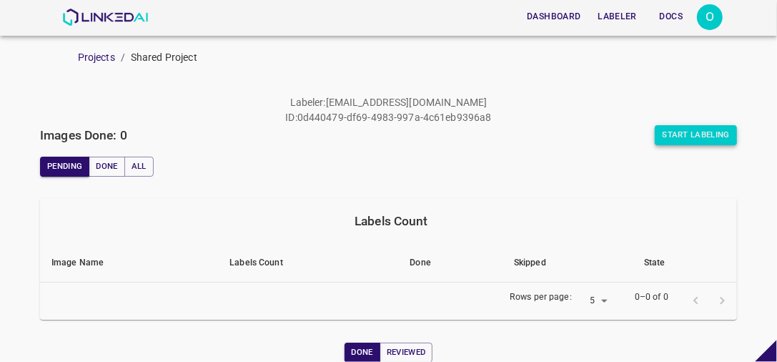
click at [668, 132] on button "Start Labeling" at bounding box center [696, 135] width 82 height 20
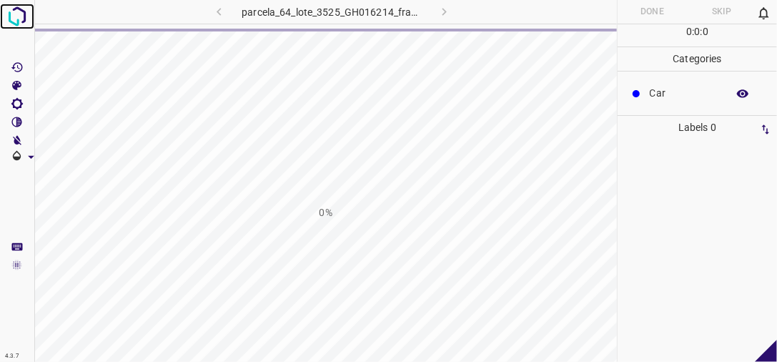
click at [21, 19] on img at bounding box center [17, 17] width 26 height 26
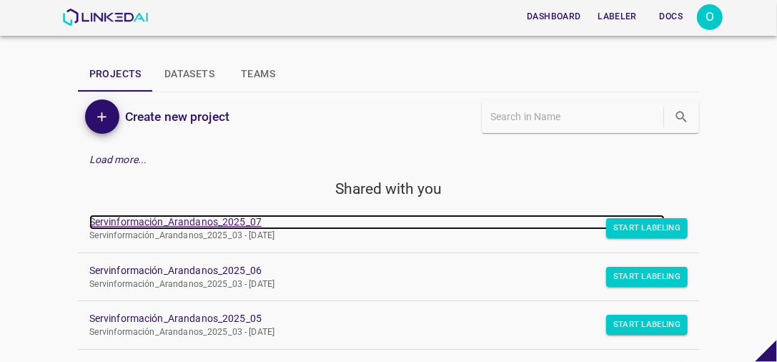
click at [188, 219] on link "Servinformación_Arandanos_2025_07" at bounding box center [377, 221] width 576 height 15
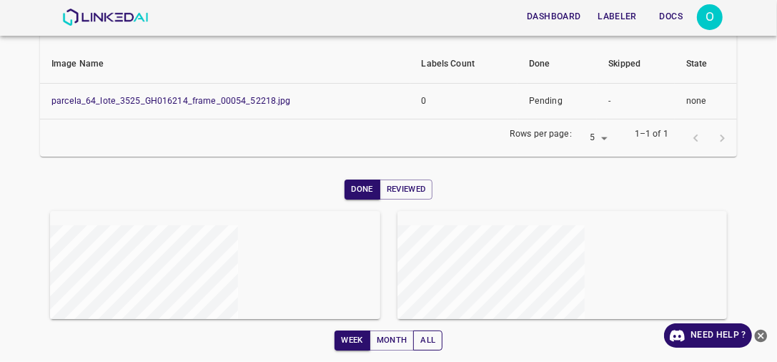
scroll to position [223, 0]
